Goal: Transaction & Acquisition: Purchase product/service

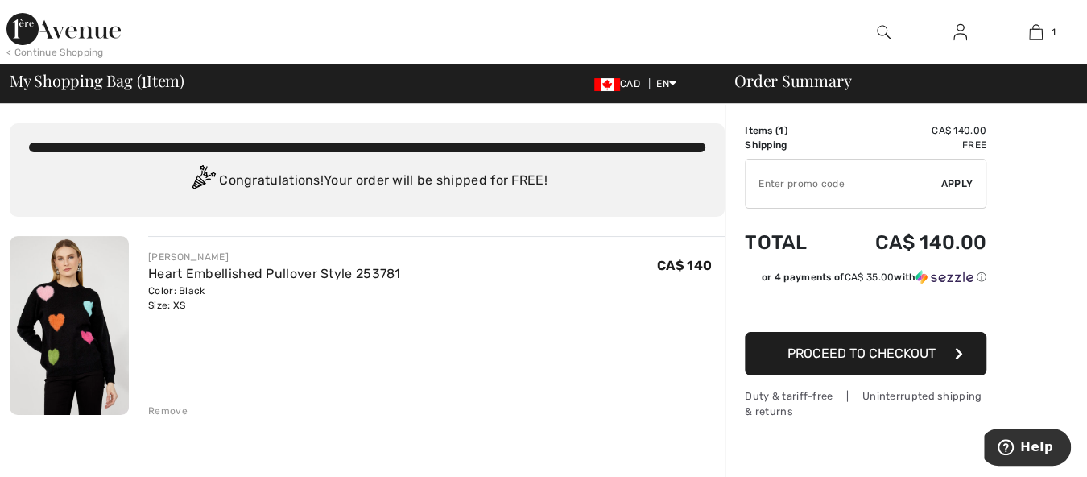
click at [608, 306] on div "[PERSON_NAME] Heart Embellished Pullover Style 253781 Color: Black Size: XS Fin…" at bounding box center [436, 281] width 577 height 63
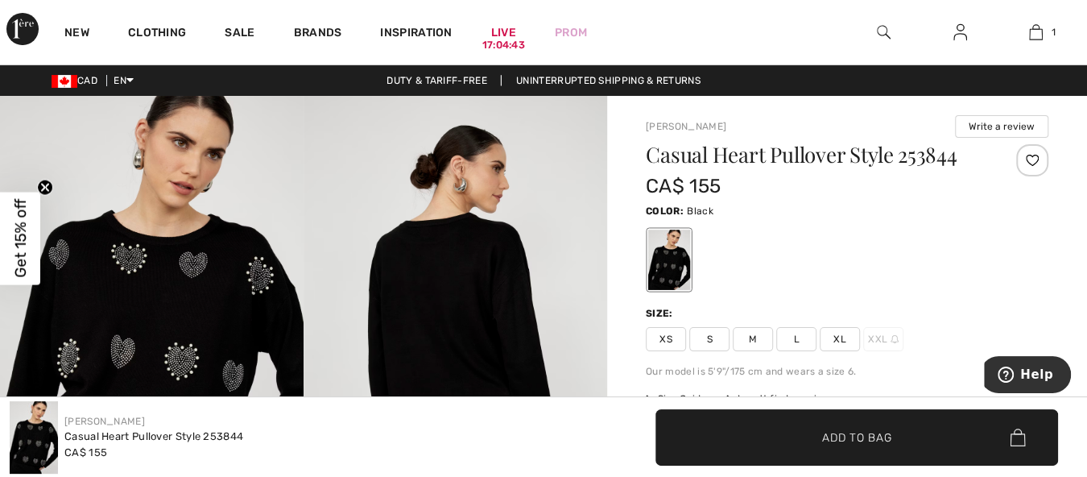
click at [677, 350] on span "XS" at bounding box center [666, 339] width 40 height 24
click at [893, 454] on span "✔ Added to Bag Add to Bag" at bounding box center [857, 437] width 403 height 56
click at [27, 221] on span "Get 15% off" at bounding box center [20, 238] width 19 height 79
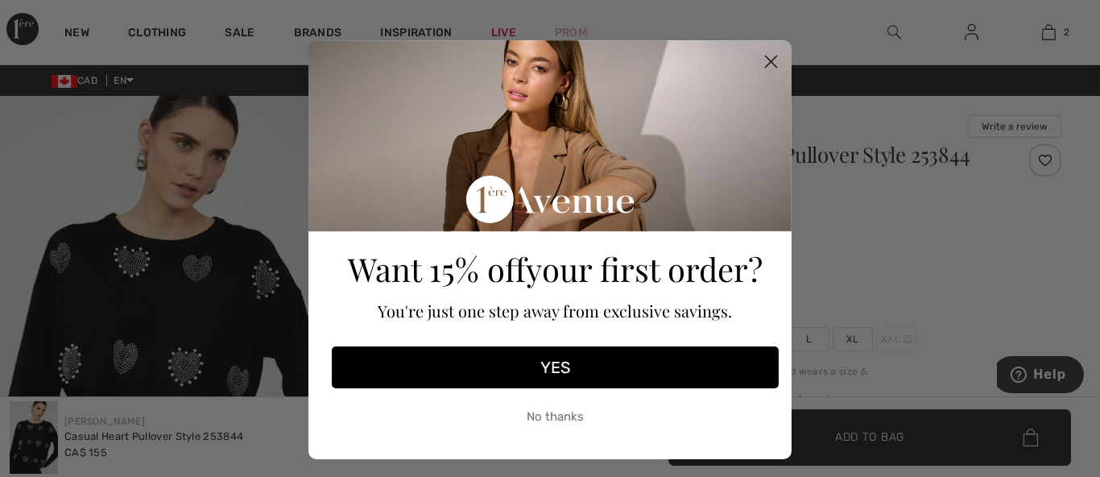
click at [768, 57] on icon "Close dialog" at bounding box center [771, 62] width 28 height 28
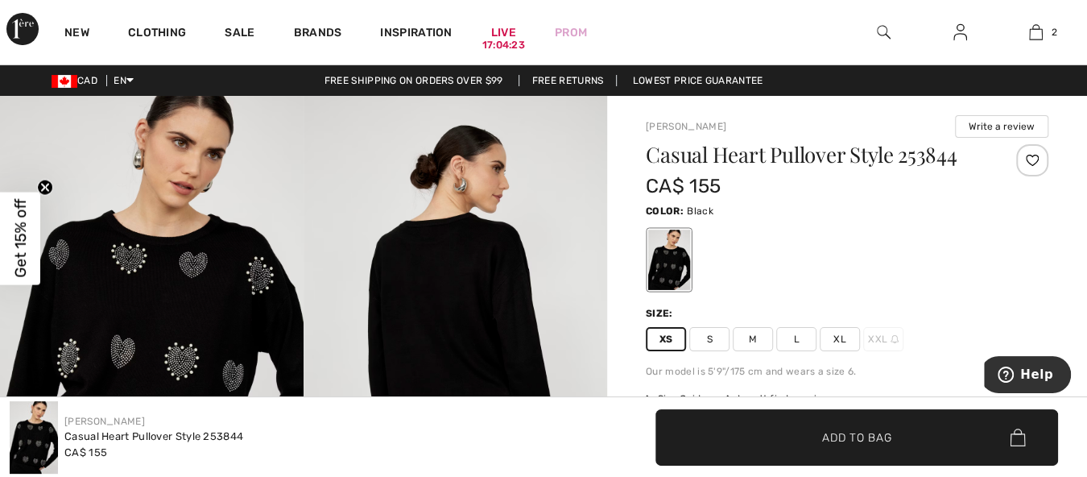
click at [171, 248] on img at bounding box center [152, 324] width 304 height 456
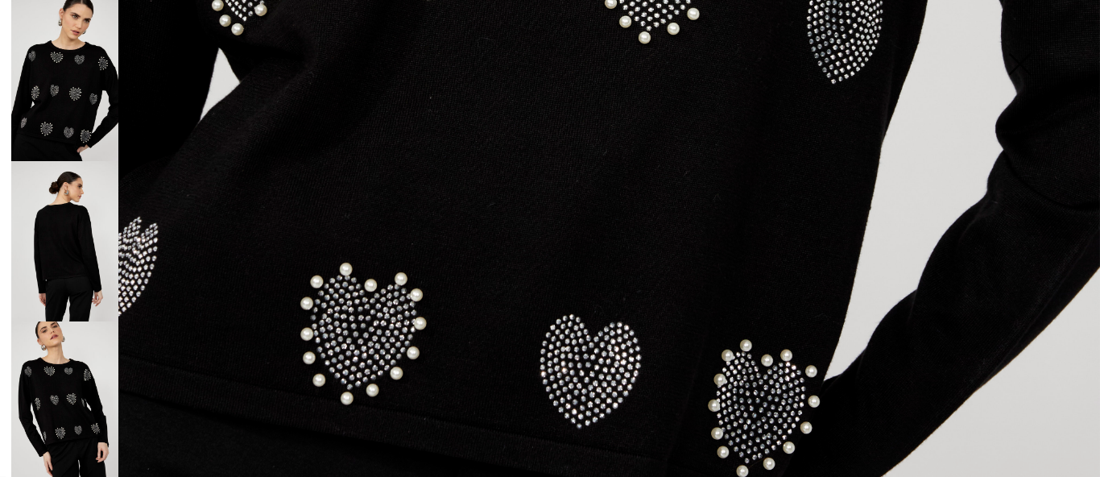
scroll to position [1153, 0]
